Goal: Task Accomplishment & Management: Manage account settings

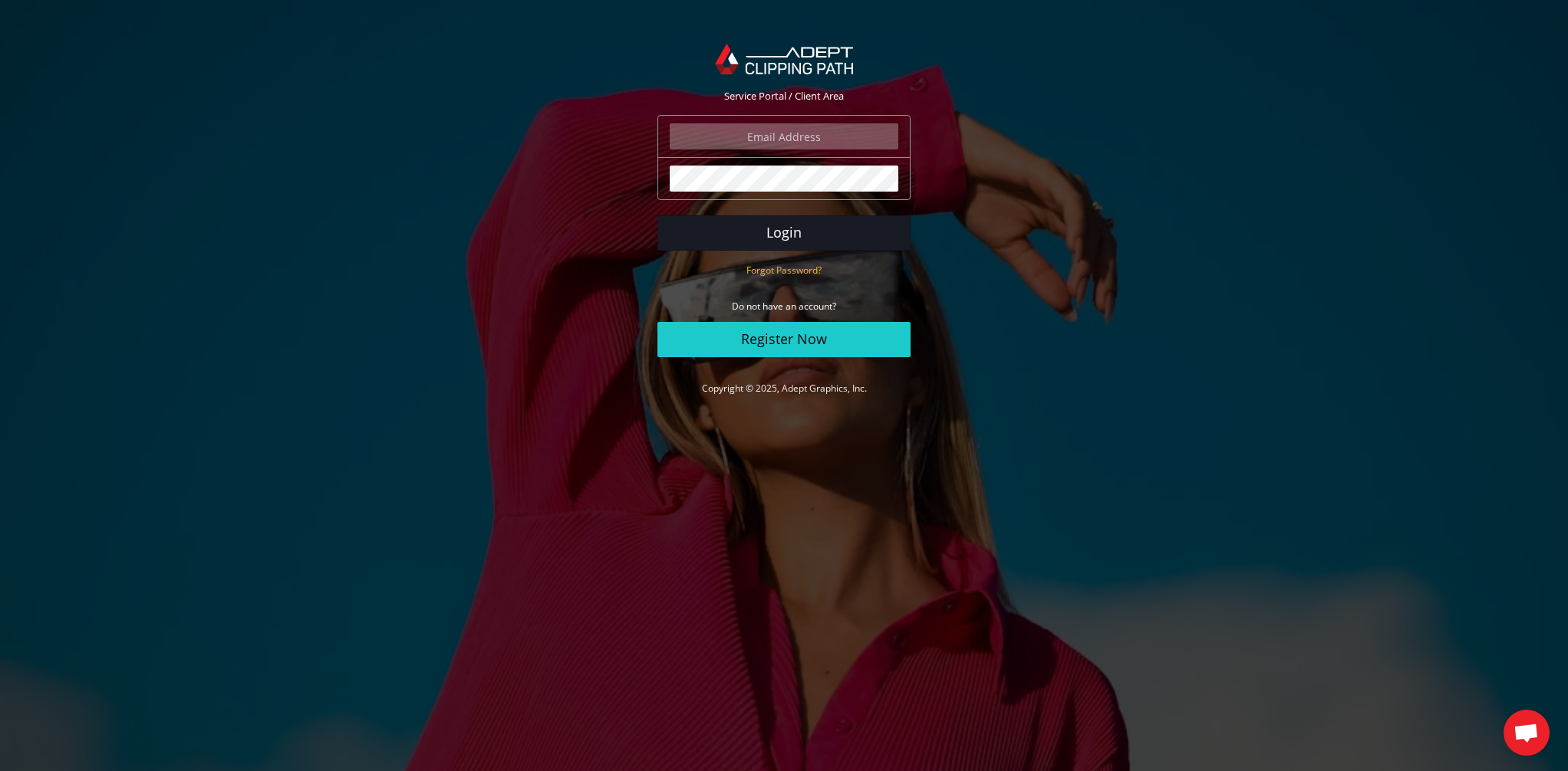
type input "[PERSON_NAME][EMAIL_ADDRESS][DOMAIN_NAME]"
click at [832, 232] on button "Login" at bounding box center [784, 233] width 253 height 36
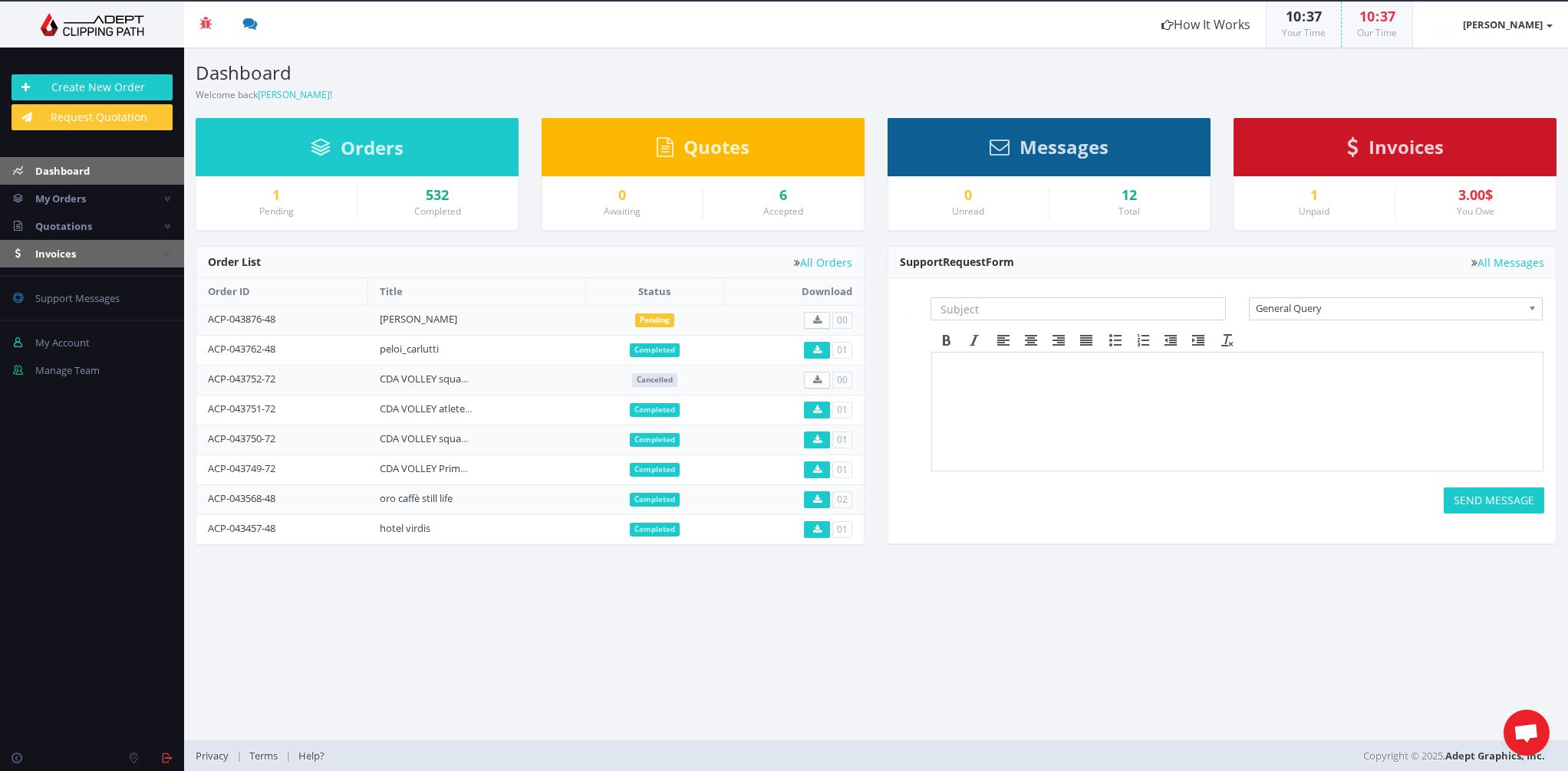
click at [65, 251] on span "Invoices" at bounding box center [56, 254] width 40 height 14
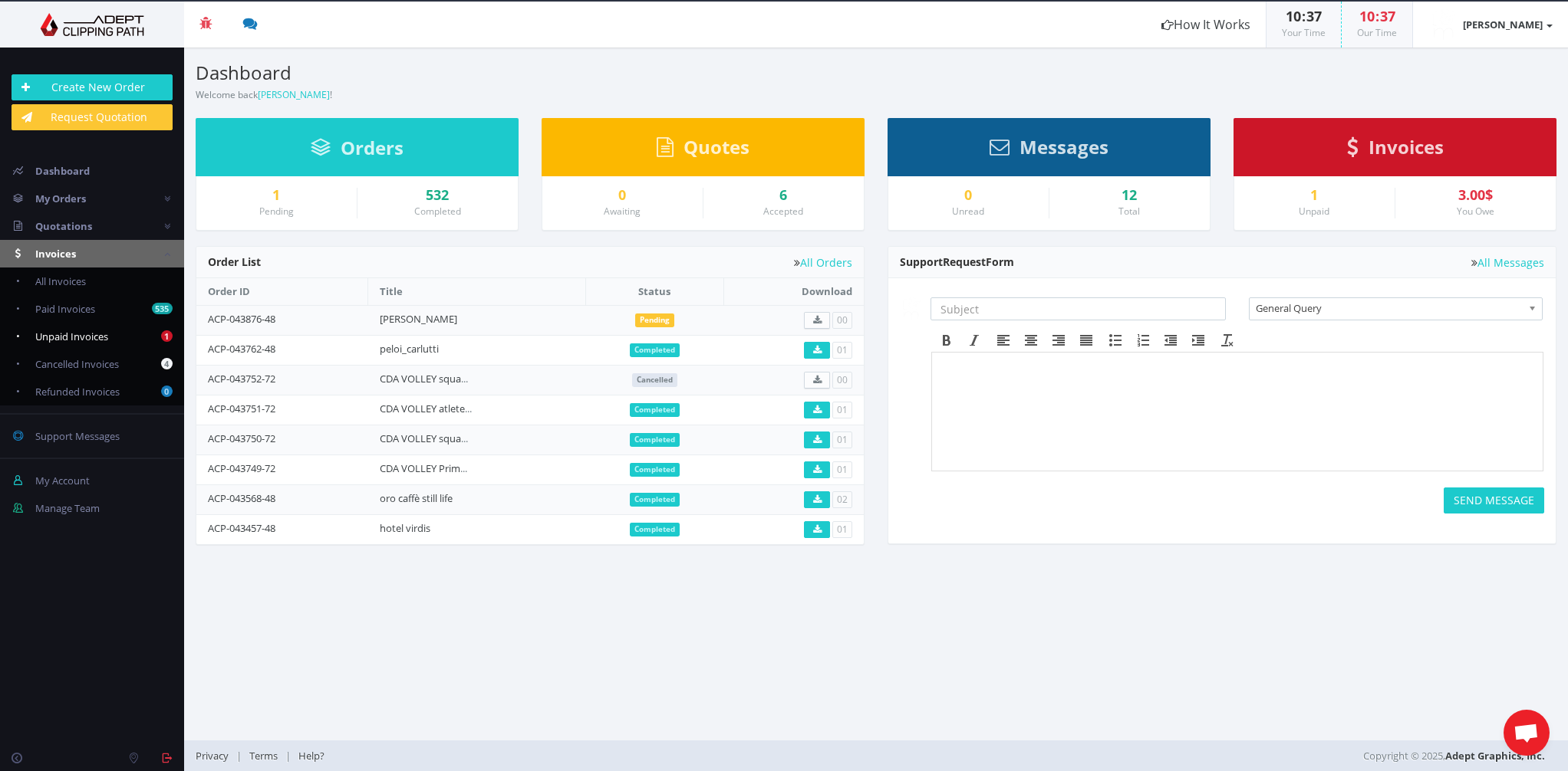
click at [69, 337] on span "Unpaid Invoices" at bounding box center [72, 336] width 73 height 14
